Goal: Task Accomplishment & Management: Use online tool/utility

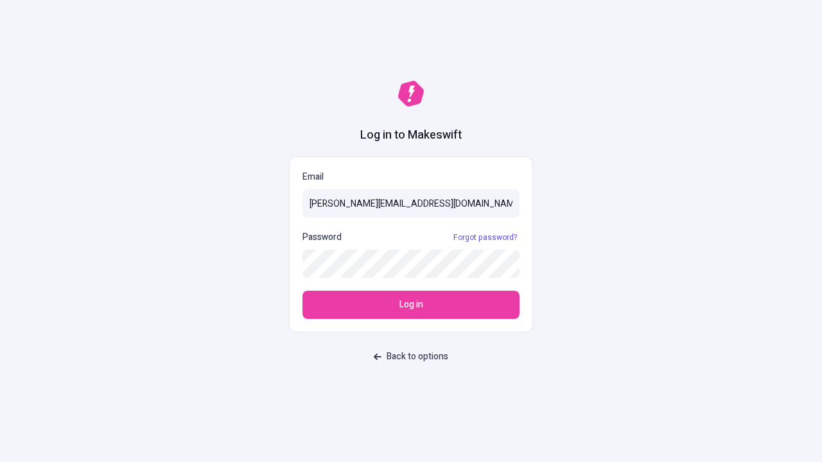
type input "[PERSON_NAME][EMAIL_ADDRESS][DOMAIN_NAME]"
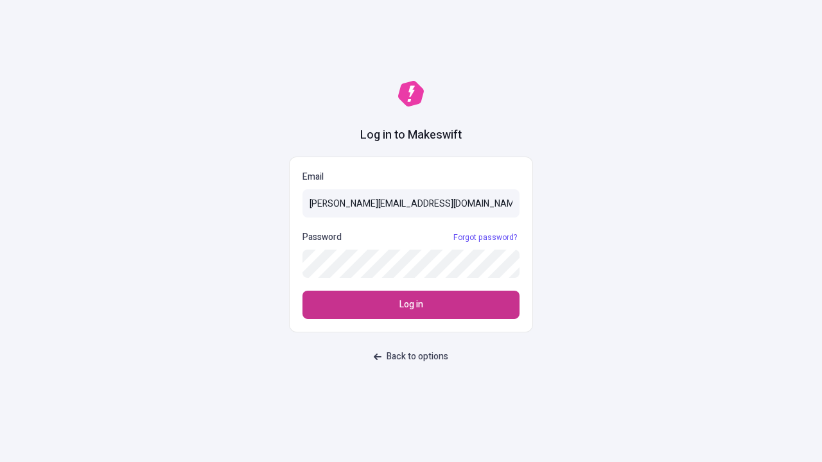
click at [411, 305] on span "Log in" at bounding box center [411, 305] width 24 height 14
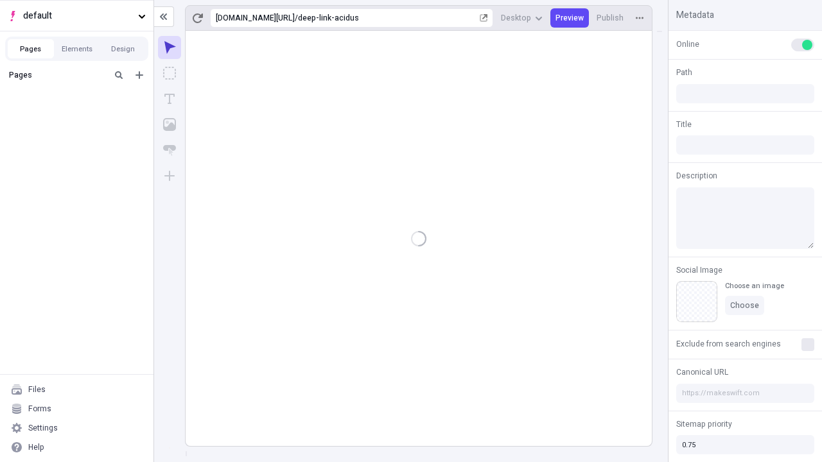
type input "/deep-link-acidus"
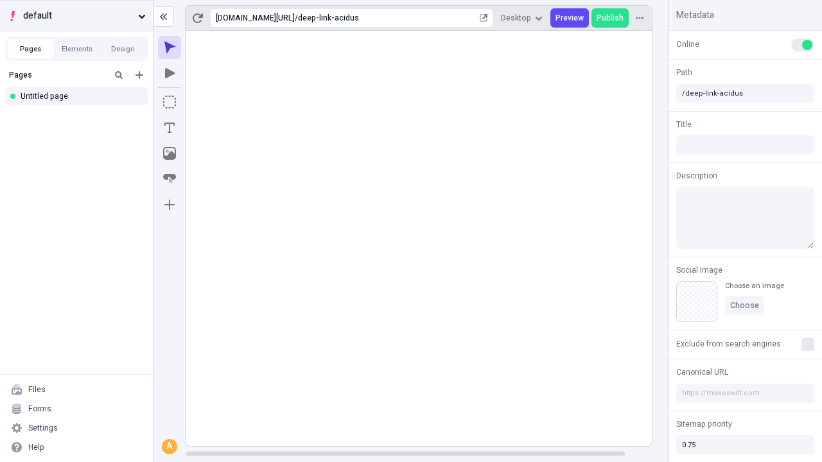
click at [76, 15] on span "default" at bounding box center [78, 16] width 110 height 14
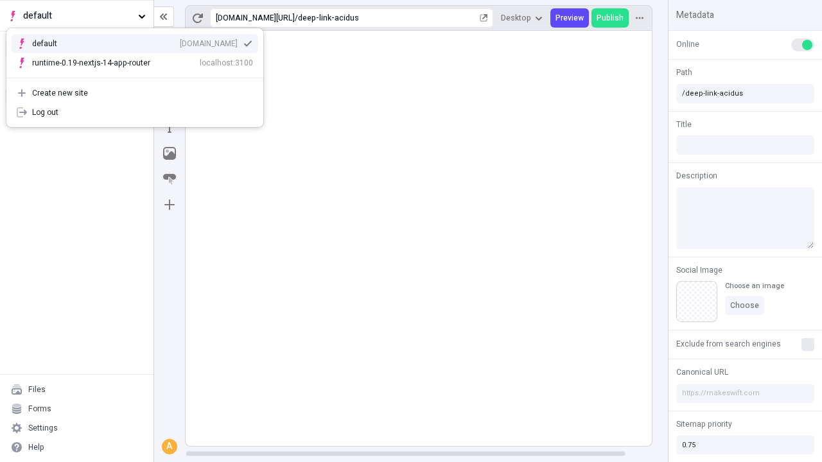
click at [135, 93] on div "Create new site" at bounding box center [142, 93] width 221 height 10
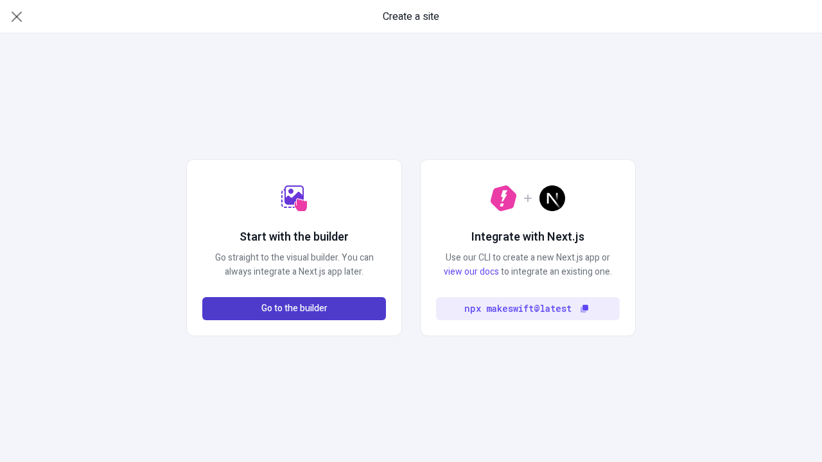
click at [294, 309] on span "Go to the builder" at bounding box center [294, 309] width 66 height 14
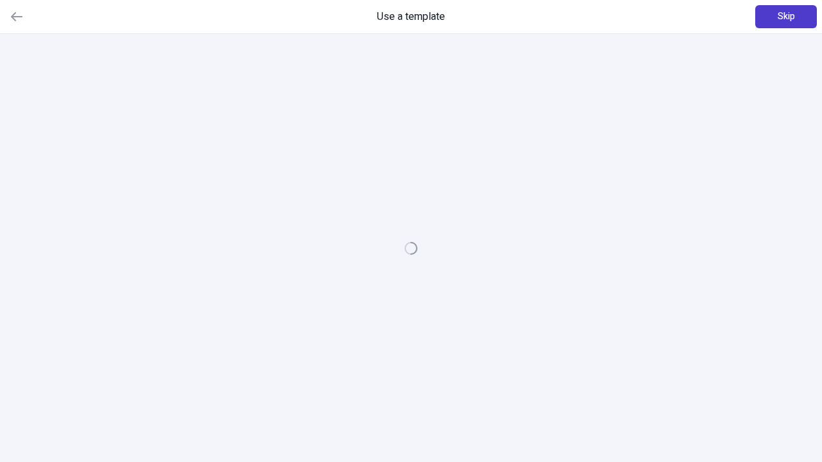
click at [786, 17] on span "Skip" at bounding box center [785, 17] width 17 height 14
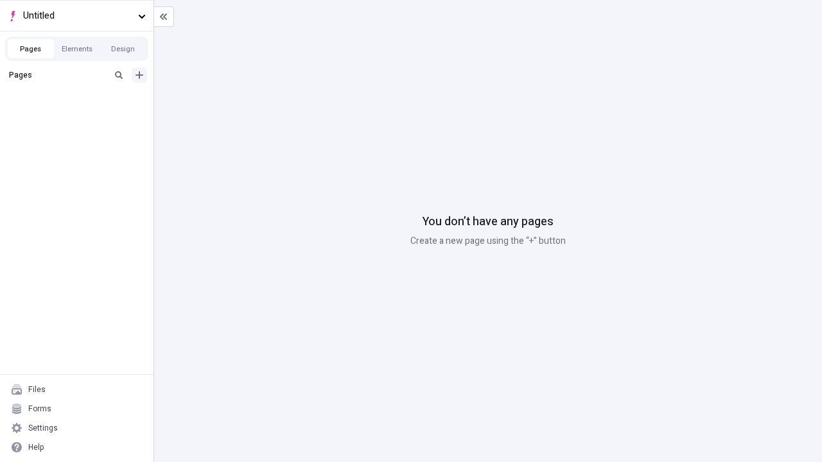
click at [139, 75] on icon "Add new" at bounding box center [139, 75] width 8 height 8
click at [80, 117] on div "Blank page" at bounding box center [80, 116] width 123 height 19
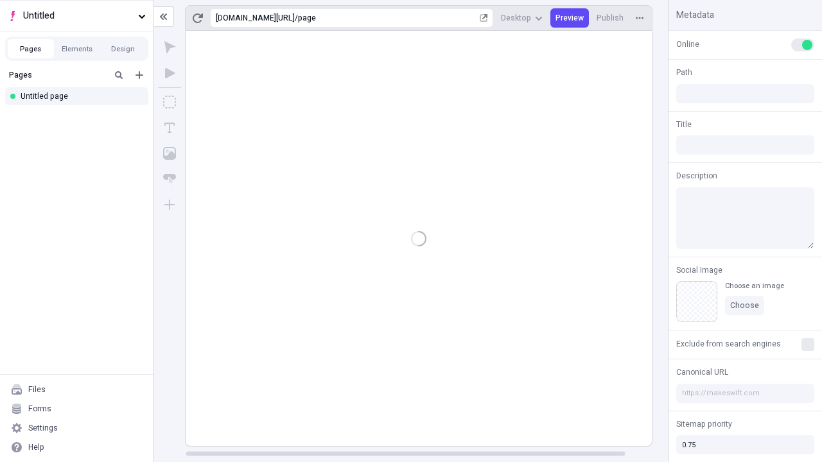
type input "/page"
click at [169, 102] on icon "Box" at bounding box center [169, 102] width 13 height 13
